Goal: Information Seeking & Learning: Learn about a topic

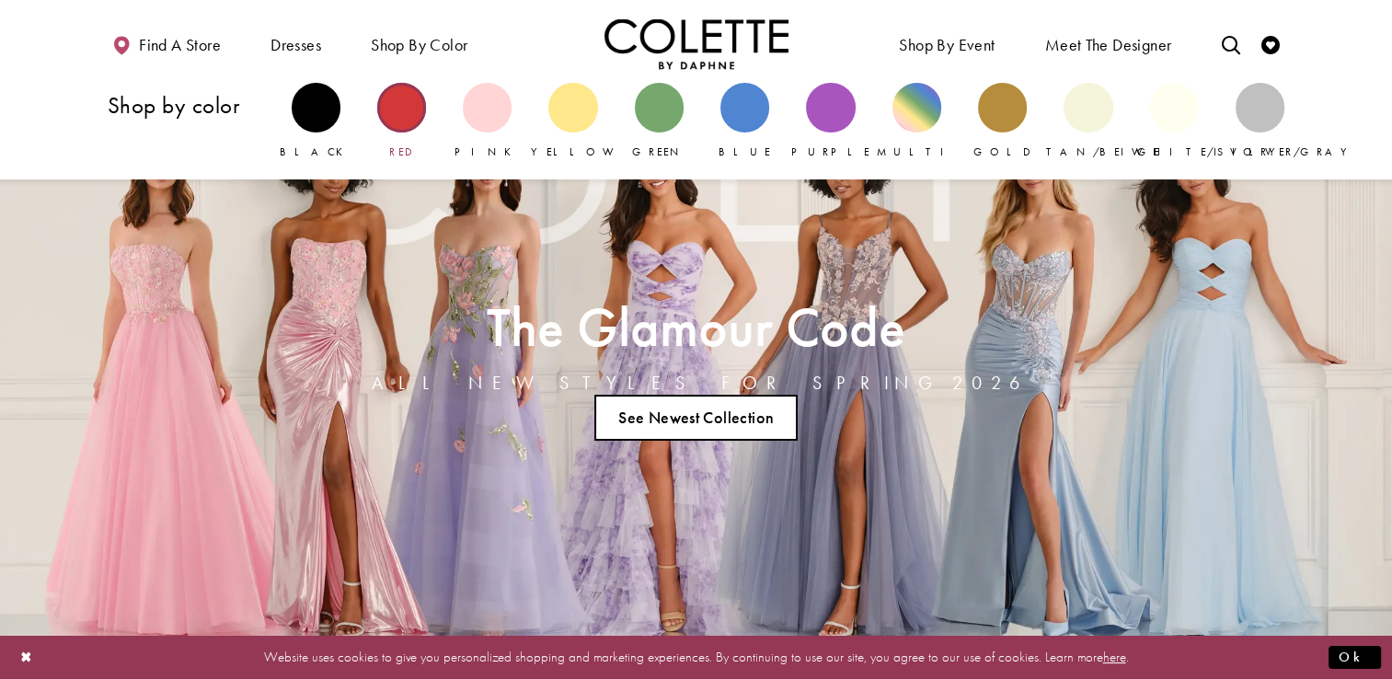
click at [404, 102] on div "Primary block" at bounding box center [401, 107] width 49 height 49
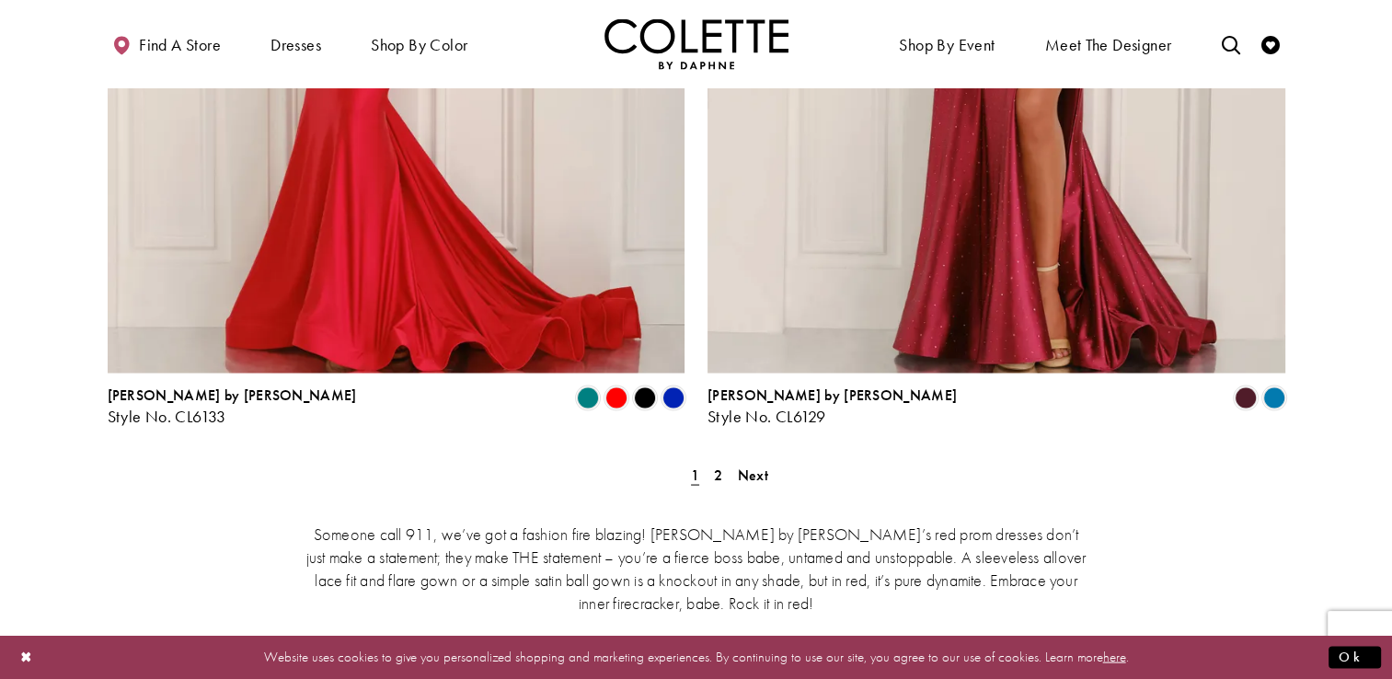
scroll to position [3434, 0]
click at [718, 464] on span "2" at bounding box center [718, 473] width 8 height 19
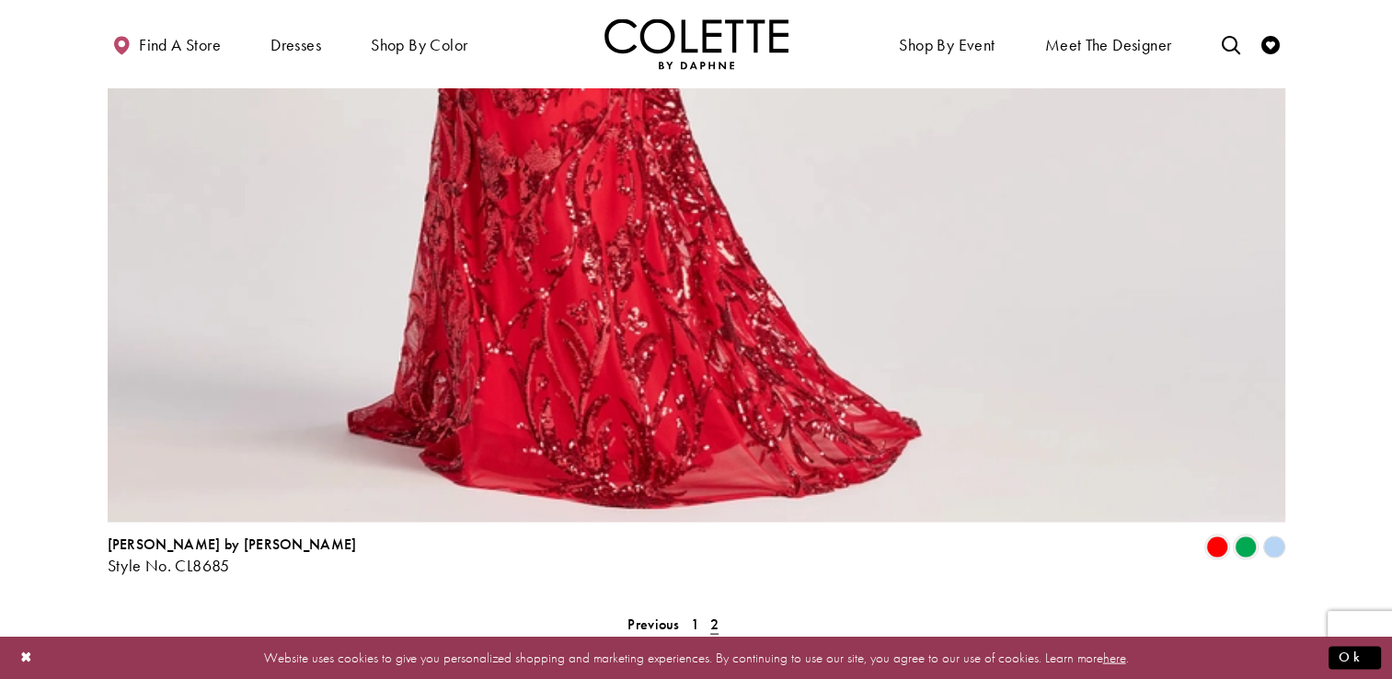
scroll to position [3442, 0]
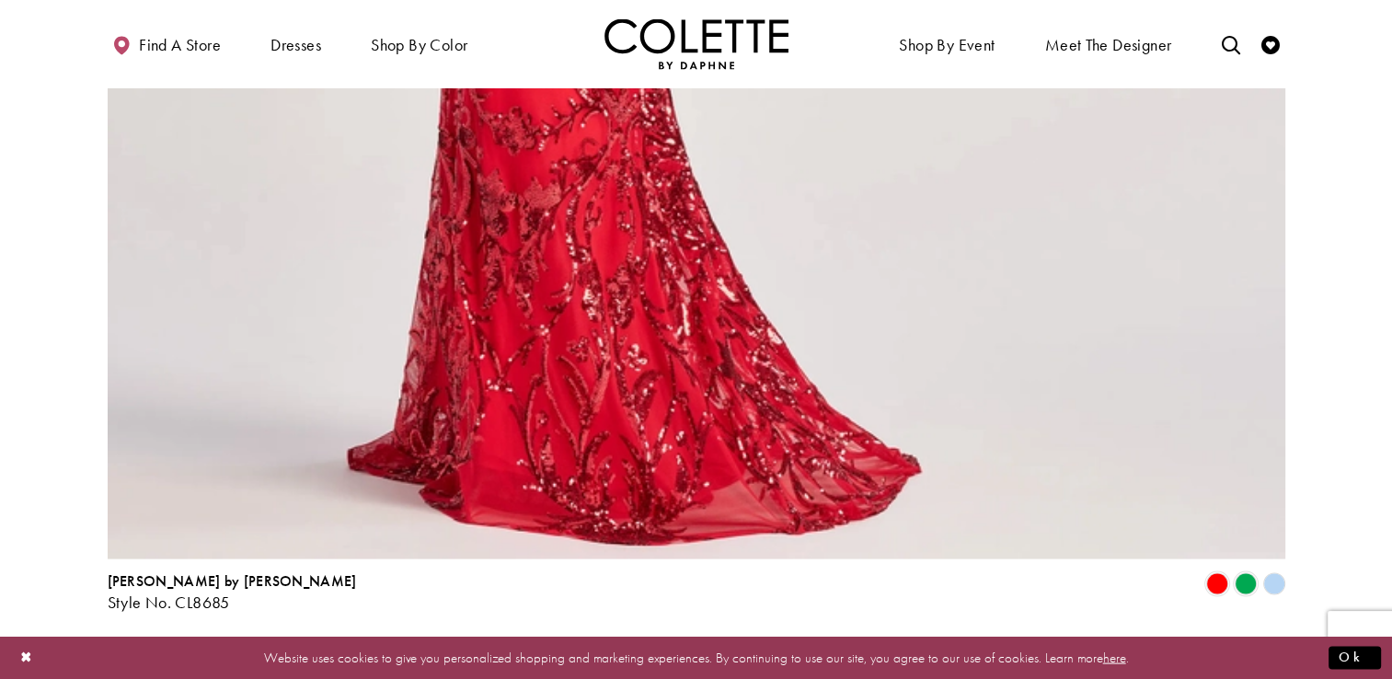
click at [689, 647] on link "1" at bounding box center [695, 660] width 19 height 27
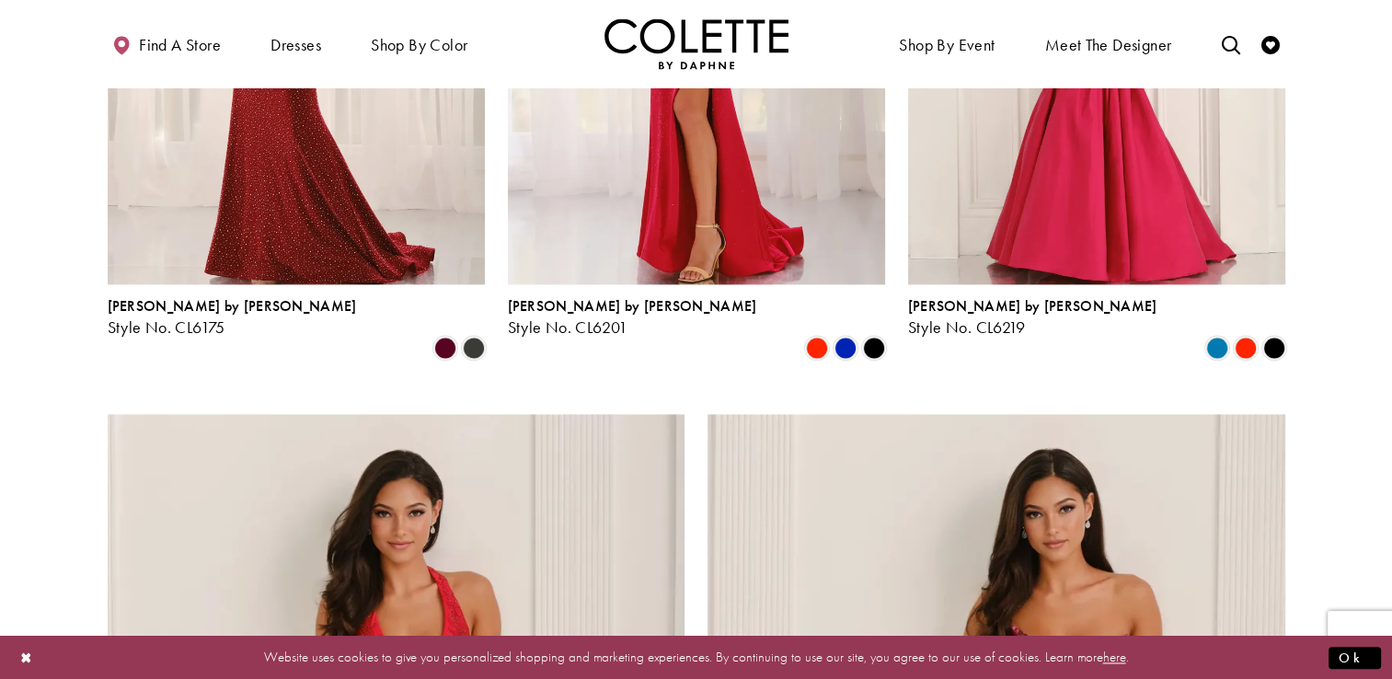
scroll to position [2555, 0]
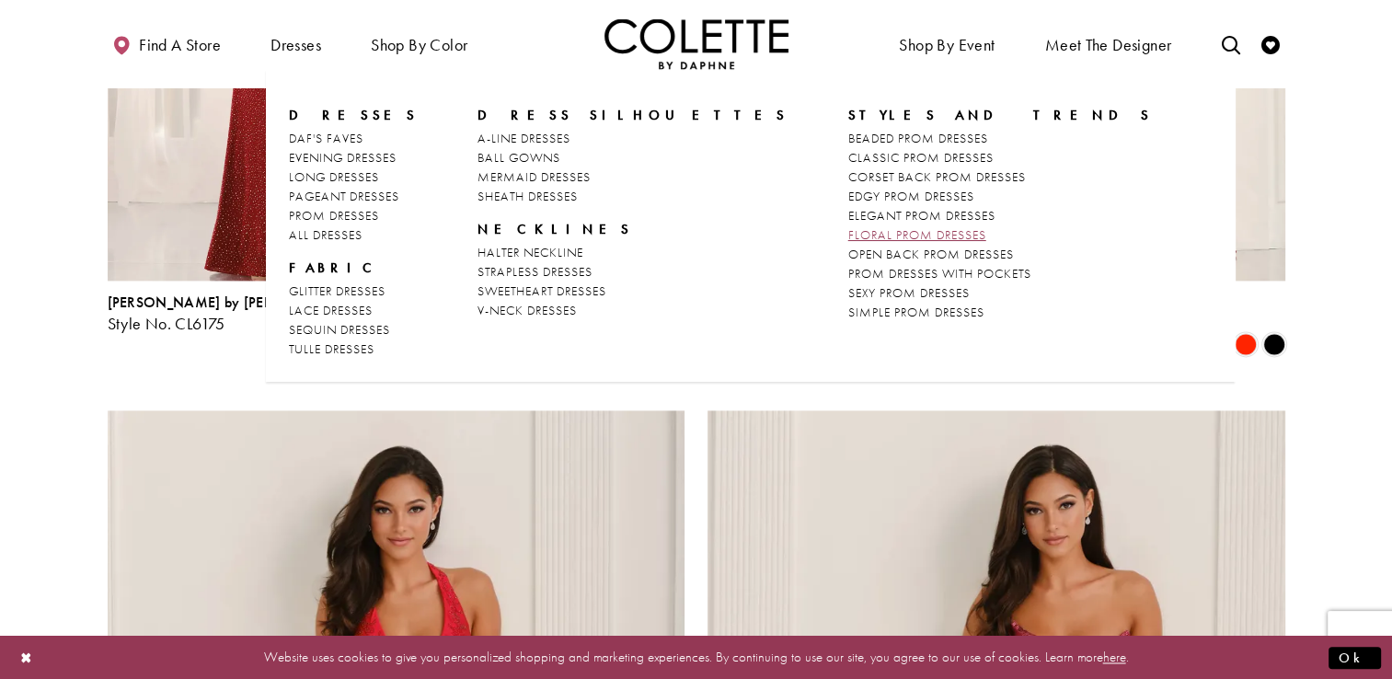
click at [849, 229] on span "FLORAL PROM DRESSES" at bounding box center [918, 234] width 138 height 17
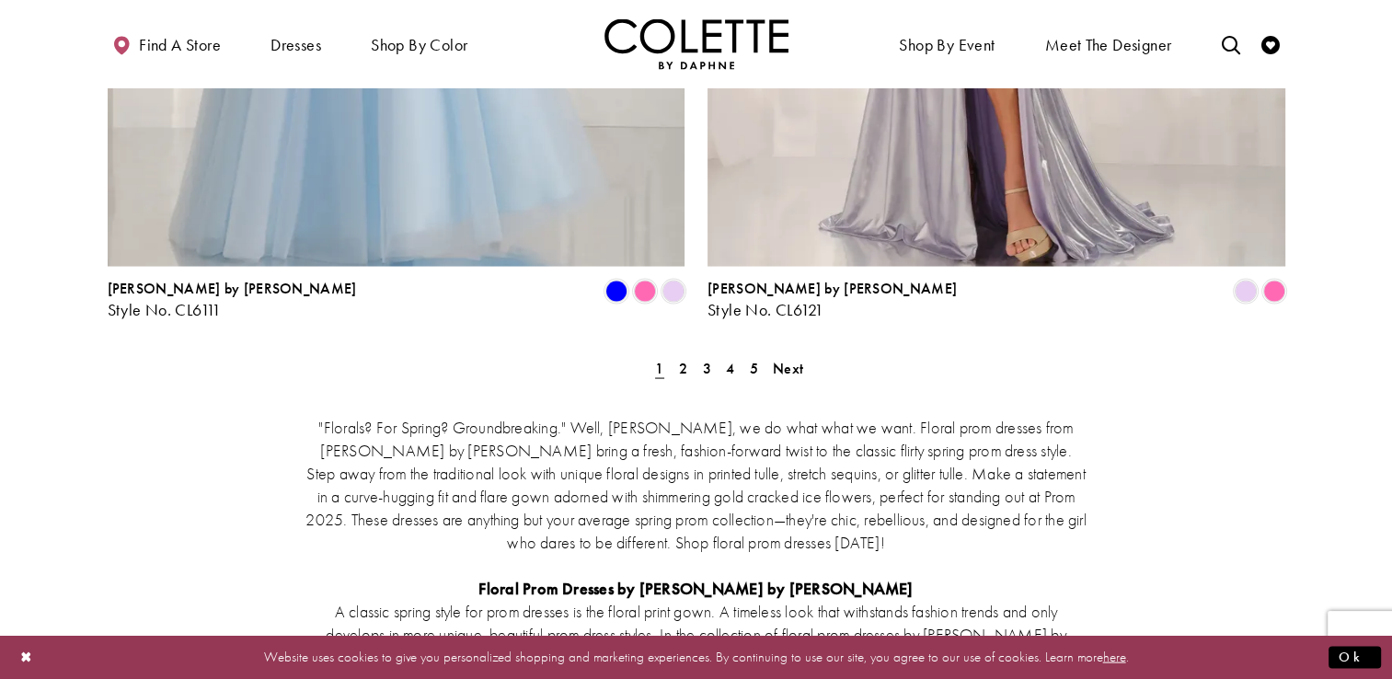
scroll to position [3486, 0]
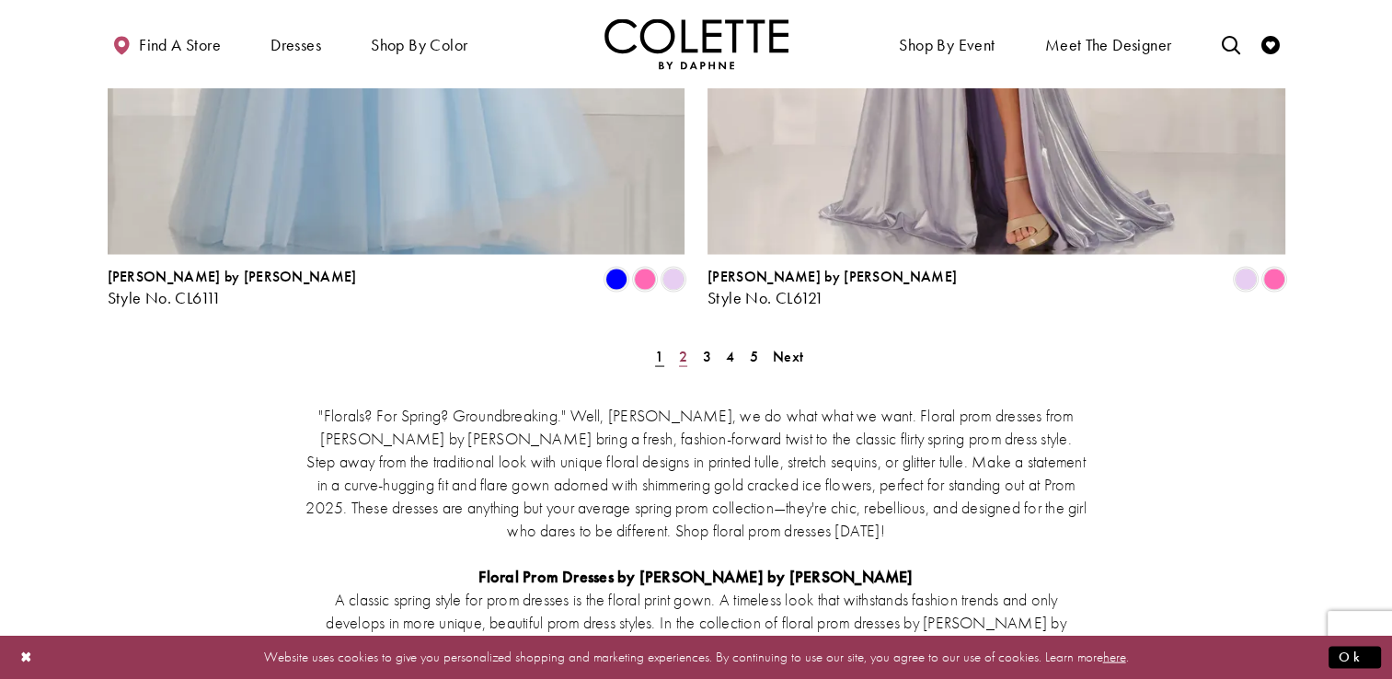
click at [687, 343] on link "2" at bounding box center [683, 356] width 19 height 27
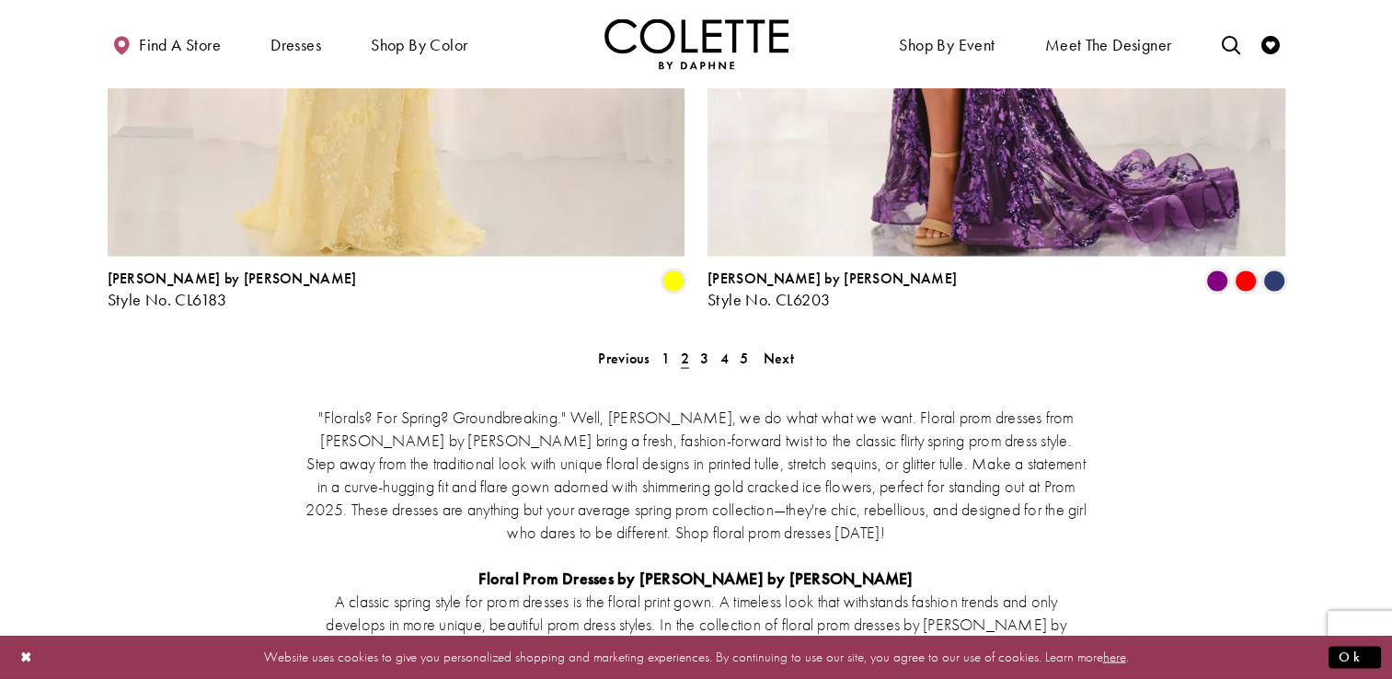
scroll to position [3482, 0]
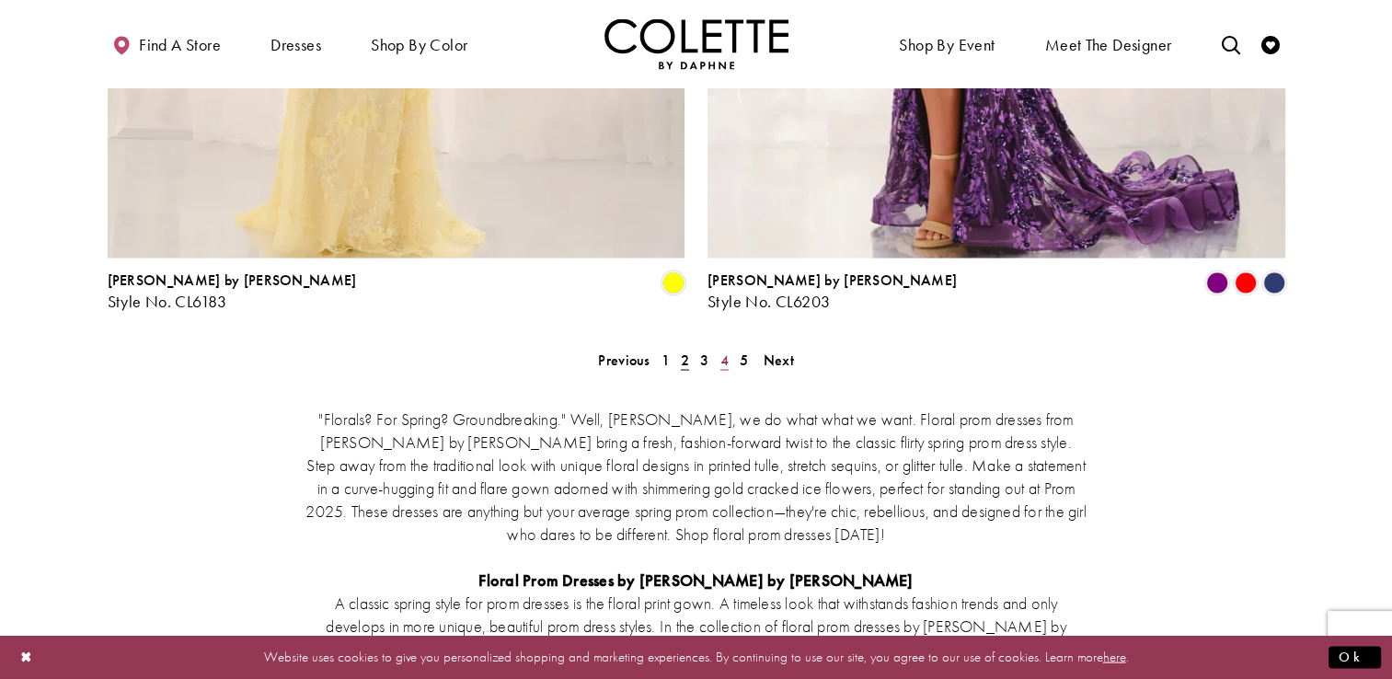
click at [719, 347] on link "4" at bounding box center [724, 360] width 19 height 27
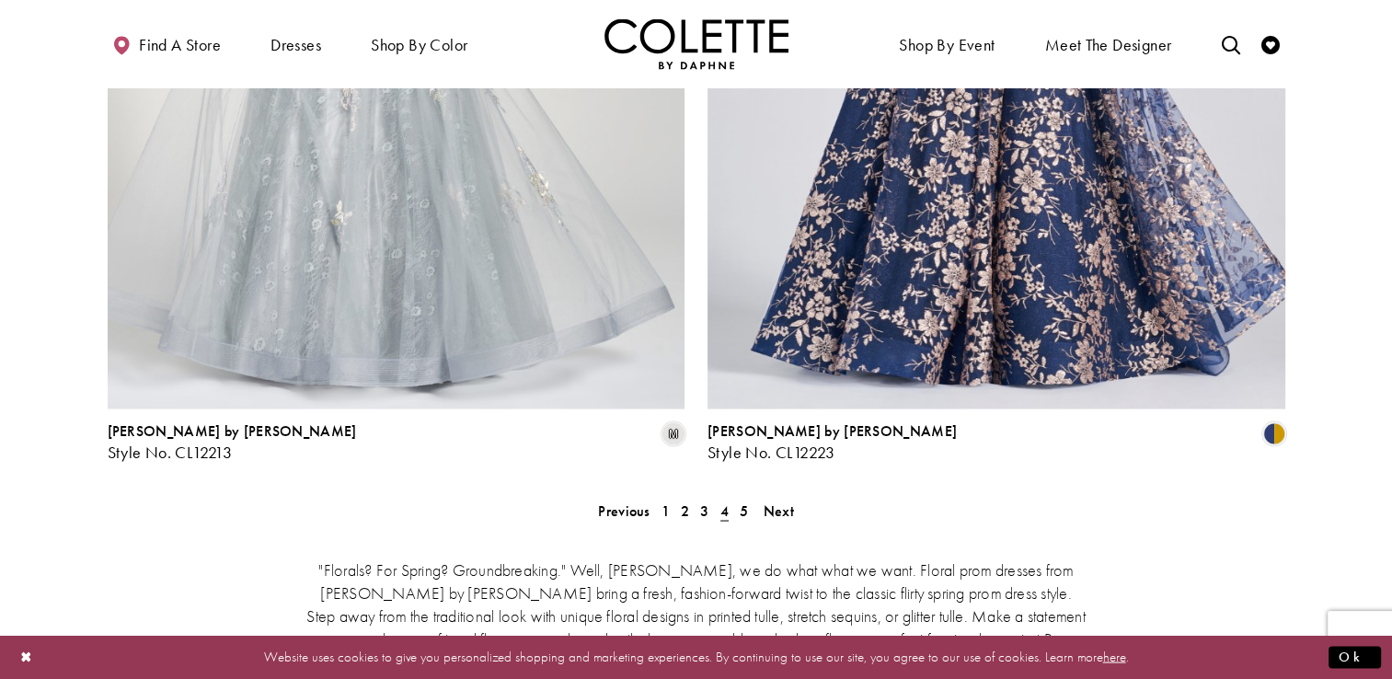
scroll to position [3341, 0]
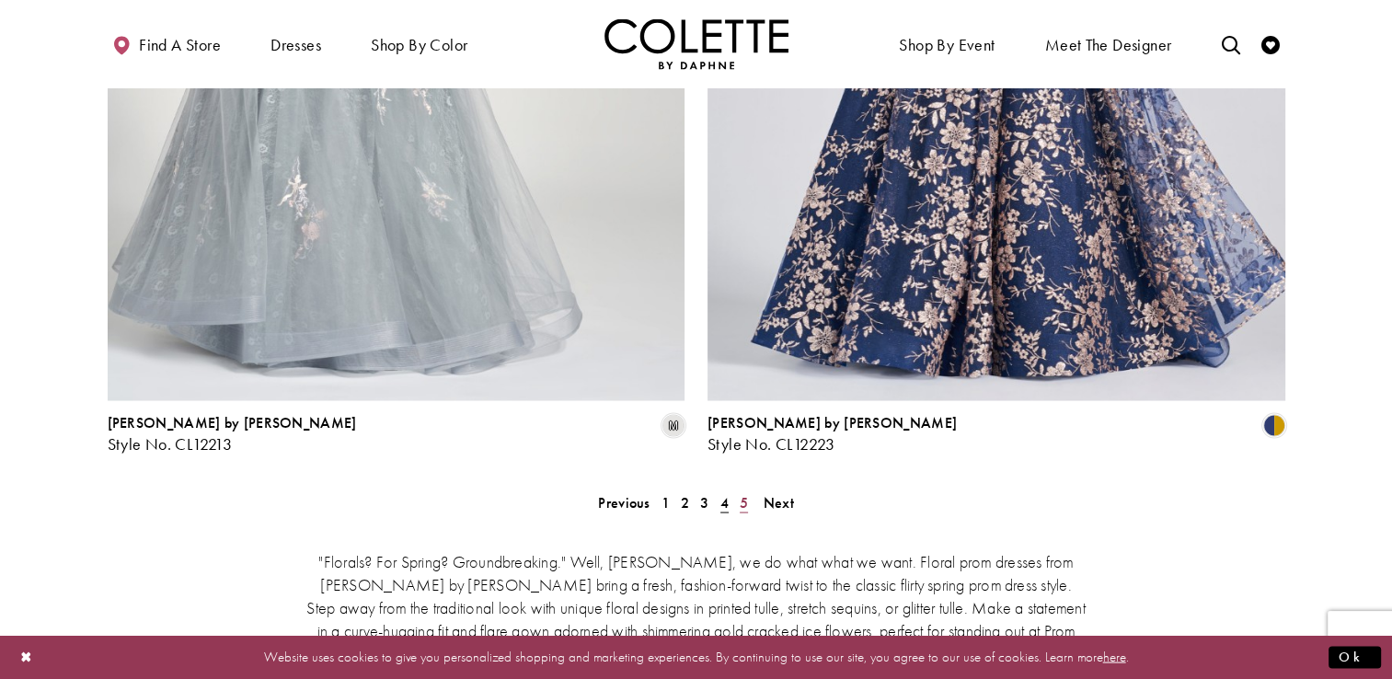
click at [740, 492] on span "5" at bounding box center [744, 501] width 8 height 19
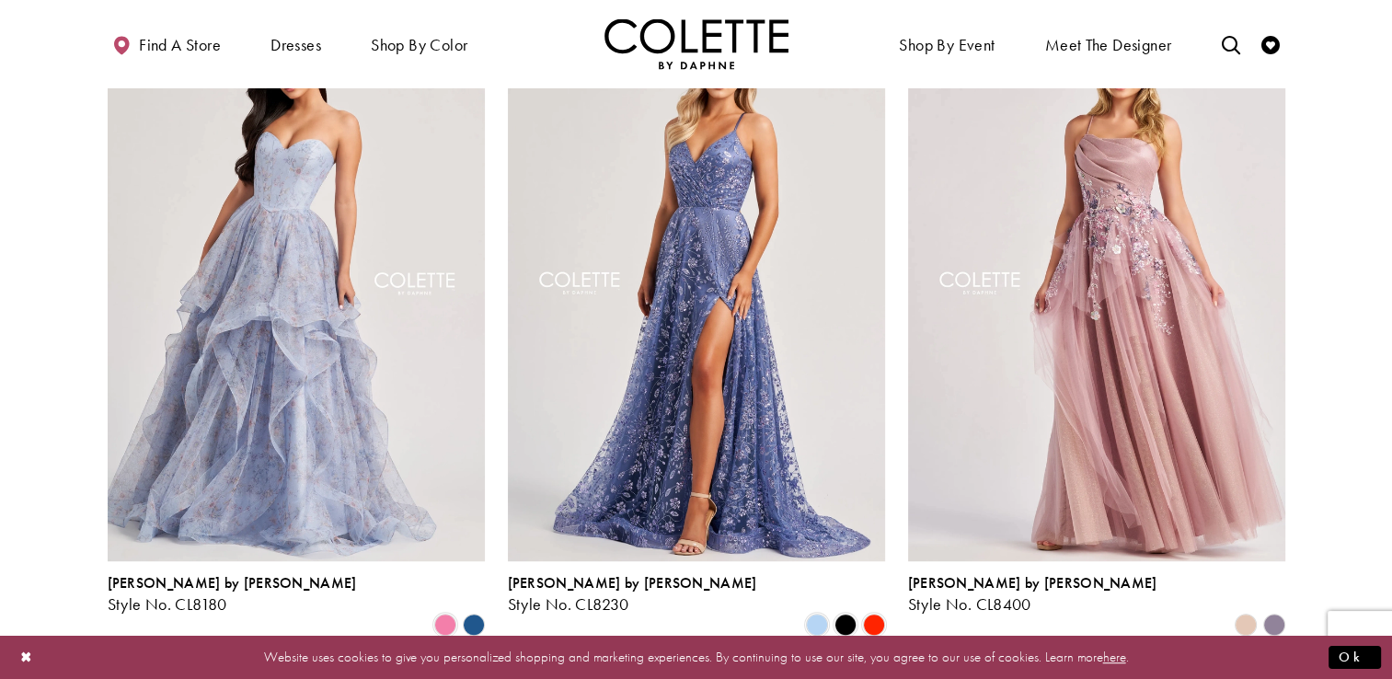
scroll to position [1259, 0]
